Goal: Find specific page/section

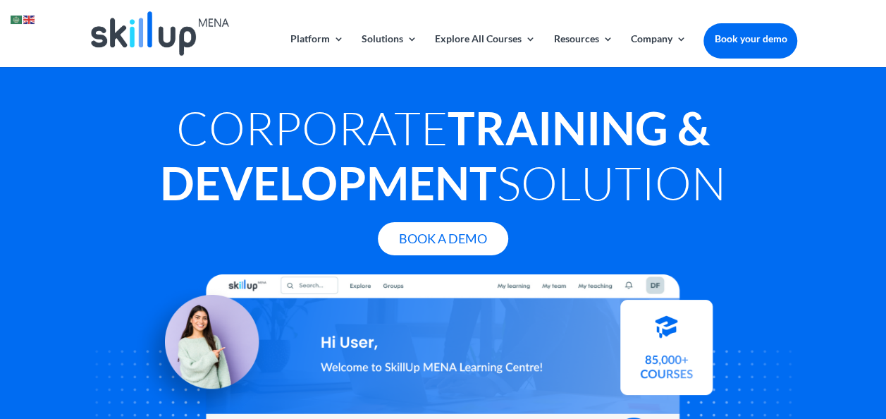
click at [154, 35] on img at bounding box center [160, 33] width 138 height 44
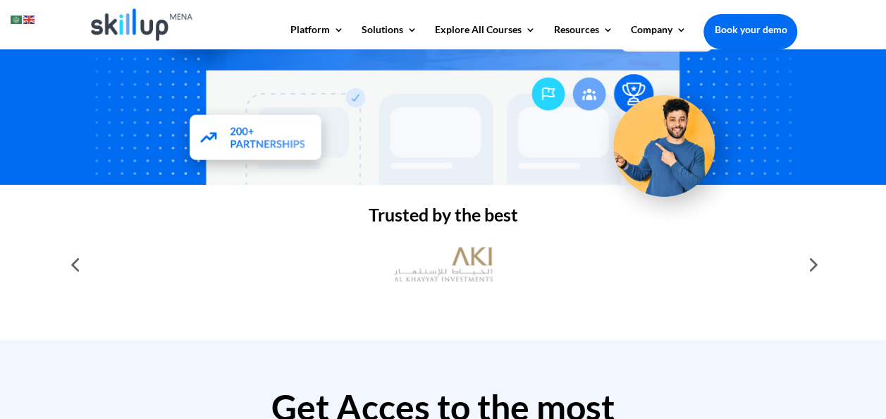
scroll to position [325, 0]
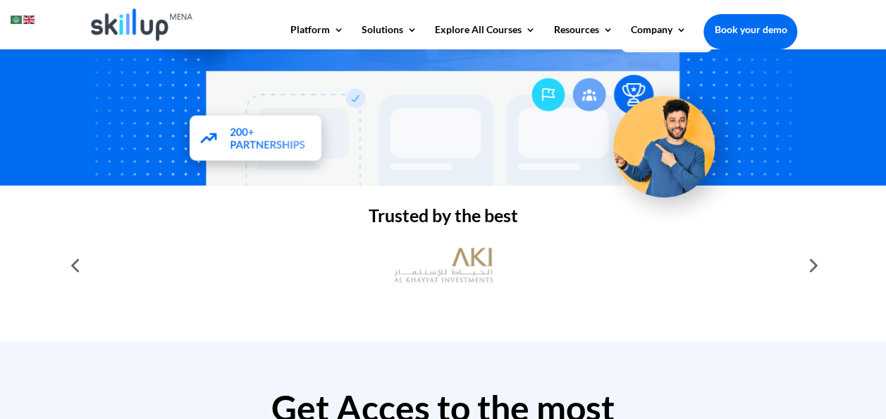
click at [76, 265] on div at bounding box center [75, 265] width 28 height 28
click at [804, 257] on div at bounding box center [811, 265] width 28 height 28
click at [808, 267] on div at bounding box center [811, 265] width 28 height 28
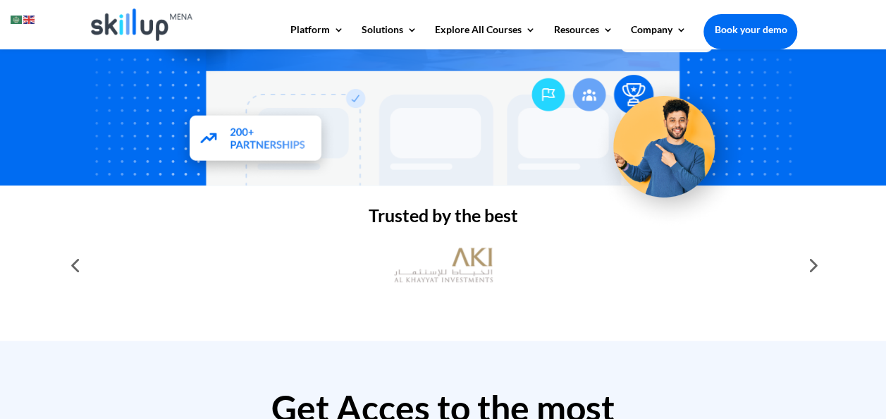
click at [818, 266] on div at bounding box center [811, 265] width 28 height 28
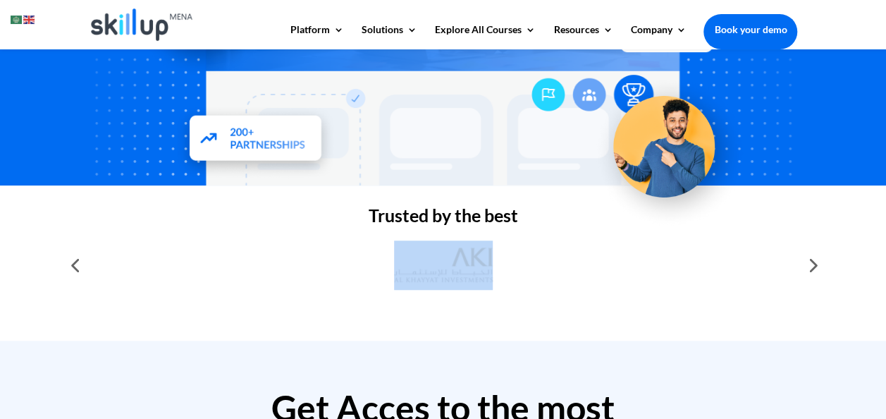
click at [818, 266] on div at bounding box center [811, 265] width 28 height 28
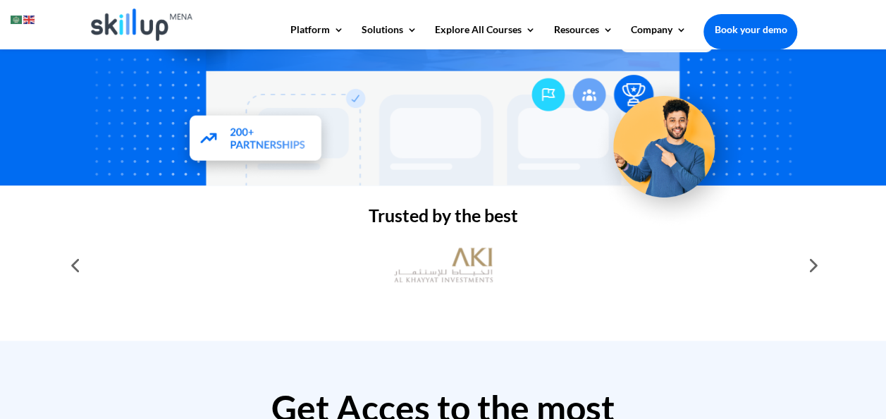
click at [818, 266] on div at bounding box center [811, 265] width 28 height 28
